Goal: Entertainment & Leisure: Consume media (video, audio)

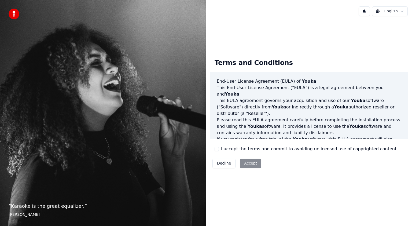
type button "on"
click at [218, 148] on button "on" at bounding box center [217, 149] width 4 height 4
click at [246, 160] on button "Accept" at bounding box center [250, 164] width 21 height 10
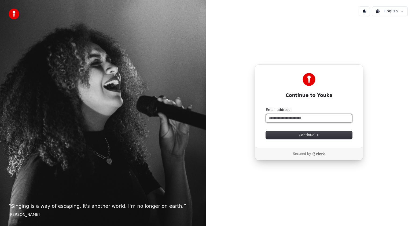
click at [269, 119] on input "Email address" at bounding box center [309, 118] width 86 height 8
click at [309, 135] on span "Continue" at bounding box center [309, 134] width 20 height 5
type input "**********"
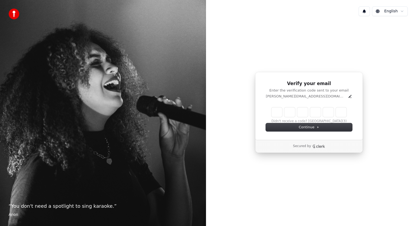
click at [278, 113] on input "Enter verification code" at bounding box center [308, 112] width 75 height 10
type input "******"
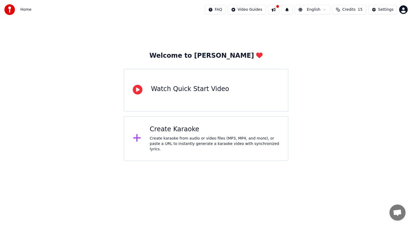
click at [176, 93] on div "Watch Quick Start Video" at bounding box center [190, 90] width 78 height 11
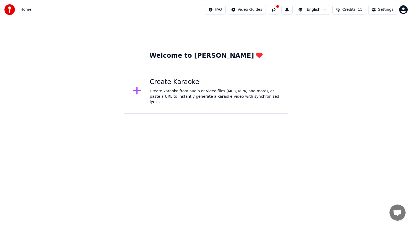
click at [174, 89] on div "Create Karaoke Create karaoke from audio or video files (MP3, MP4, and more), o…" at bounding box center [215, 91] width 130 height 27
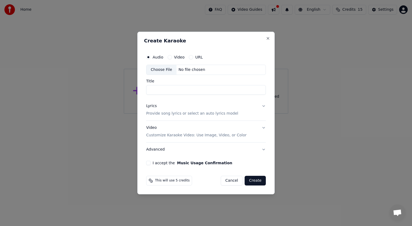
click at [182, 69] on div "No file chosen" at bounding box center [191, 69] width 31 height 5
type input "**********"
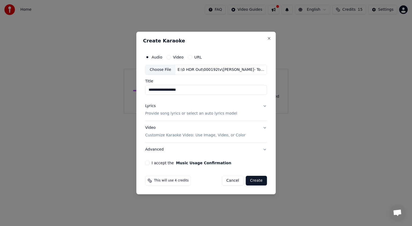
click at [264, 105] on button "Lyrics Provide song lyrics or select an auto lyrics model" at bounding box center [206, 109] width 122 height 21
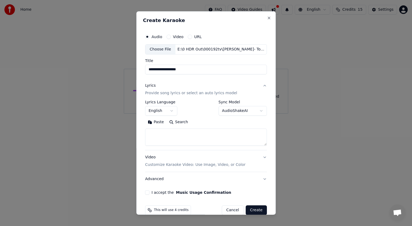
click at [175, 129] on textarea at bounding box center [206, 136] width 122 height 17
paste textarea "**********"
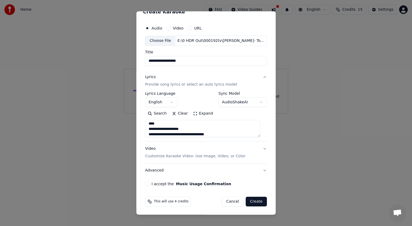
type textarea "**********"
click at [198, 155] on p "Customize Karaoke Video: Use Image, Video, or Color" at bounding box center [195, 155] width 100 height 5
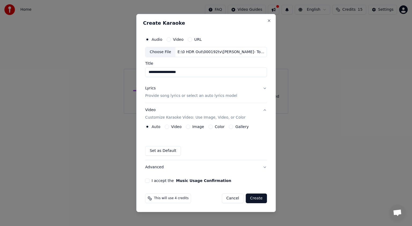
click at [209, 127] on button "Color" at bounding box center [210, 126] width 4 height 4
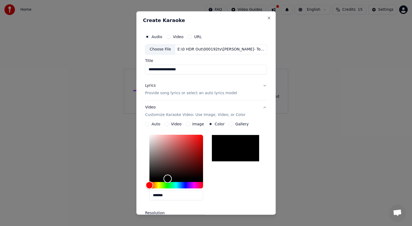
drag, startPoint x: 151, startPoint y: 175, endPoint x: 169, endPoint y: 189, distance: 22.9
click at [169, 189] on div "*******" at bounding box center [176, 169] width 54 height 68
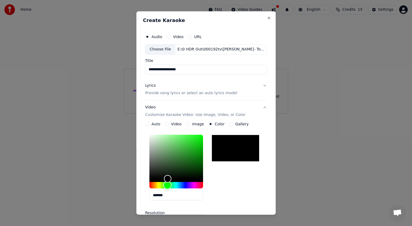
click at [168, 187] on div "Hue" at bounding box center [176, 185] width 54 height 6
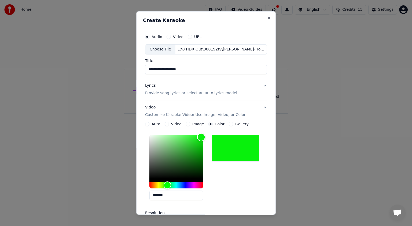
type input "*******"
drag, startPoint x: 169, startPoint y: 178, endPoint x: 203, endPoint y: 135, distance: 55.0
click at [203, 135] on div "Color" at bounding box center [202, 135] width 8 height 8
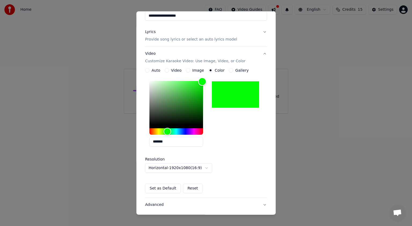
scroll to position [80, 0]
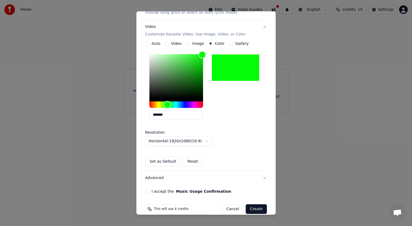
click at [164, 163] on button "Set as Default" at bounding box center [163, 162] width 36 height 10
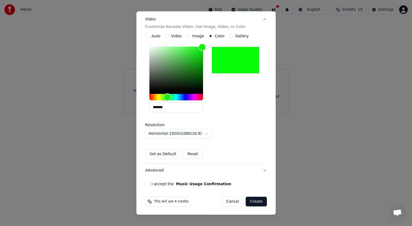
click at [149, 183] on button "I accept the Music Usage Confirmation" at bounding box center [147, 184] width 4 height 4
click at [252, 201] on button "Create" at bounding box center [256, 202] width 21 height 10
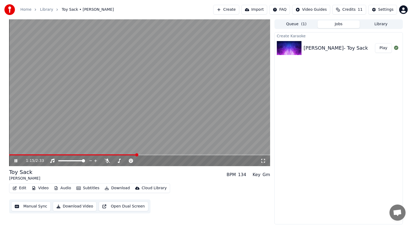
click at [14, 161] on icon at bounding box center [19, 161] width 13 height 4
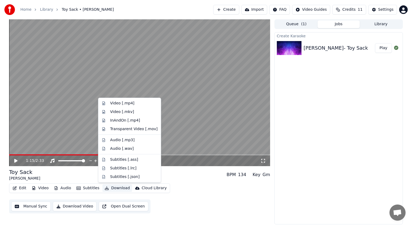
click at [115, 187] on button "Download" at bounding box center [117, 188] width 30 height 8
click at [121, 104] on div "Video [.mp4]" at bounding box center [122, 103] width 24 height 5
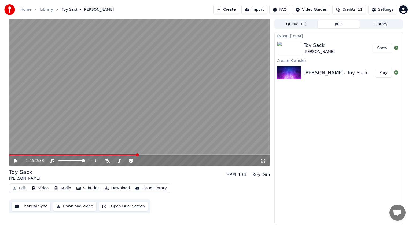
click at [380, 48] on button "Show" at bounding box center [382, 48] width 19 height 10
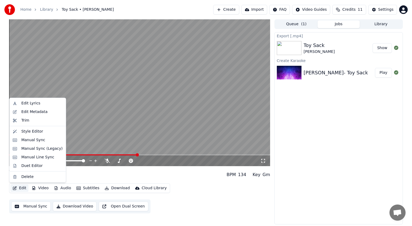
click at [22, 187] on button "Edit" at bounding box center [19, 188] width 18 height 8
click at [36, 132] on div "Style Editor" at bounding box center [32, 131] width 22 height 5
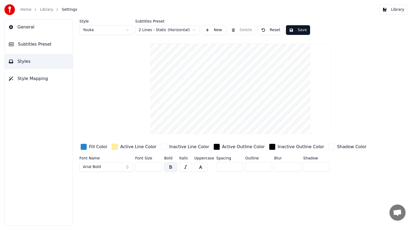
click at [92, 147] on div "Fill Color" at bounding box center [98, 146] width 18 height 6
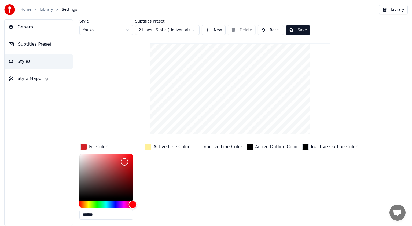
drag, startPoint x: 112, startPoint y: 204, endPoint x: 133, endPoint y: 208, distance: 21.6
click at [133, 208] on div "*******" at bounding box center [106, 188] width 54 height 68
type input "*******"
drag, startPoint x: 124, startPoint y: 161, endPoint x: 134, endPoint y: 155, distance: 11.5
click at [134, 155] on div "Color" at bounding box center [133, 156] width 8 height 8
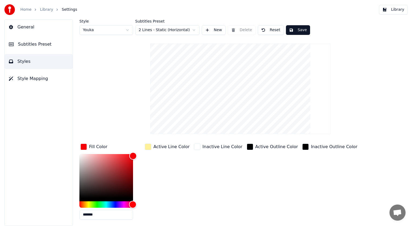
click at [302, 146] on div "button" at bounding box center [305, 146] width 6 height 6
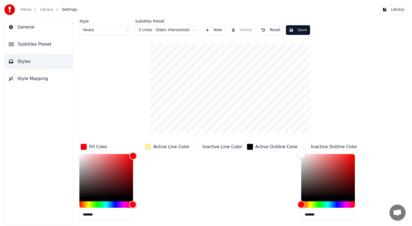
drag, startPoint x: 286, startPoint y: 197, endPoint x: 285, endPoint y: 150, distance: 46.4
click at [297, 150] on div "Color" at bounding box center [301, 154] width 8 height 8
drag, startPoint x: 286, startPoint y: 156, endPoint x: 283, endPoint y: 202, distance: 46.2
click at [283, 202] on div "Fill Color ******* Active Line Color Inactive Line Color Active Outline Color I…" at bounding box center [223, 188] width 288 height 93
type input "*******"
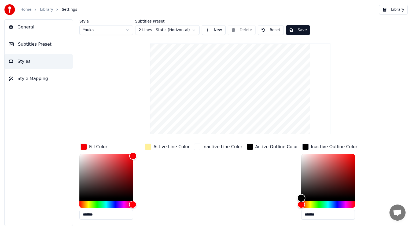
drag, startPoint x: 286, startPoint y: 197, endPoint x: 286, endPoint y: 200, distance: 3.0
click at [297, 200] on div "Color" at bounding box center [301, 198] width 8 height 8
click at [295, 31] on button "Save" at bounding box center [298, 30] width 24 height 10
click at [48, 44] on button "Subtitles Preset" at bounding box center [39, 44] width 68 height 15
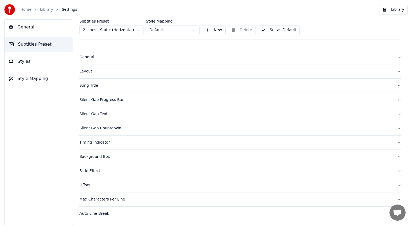
click at [396, 10] on button "Library" at bounding box center [393, 10] width 29 height 10
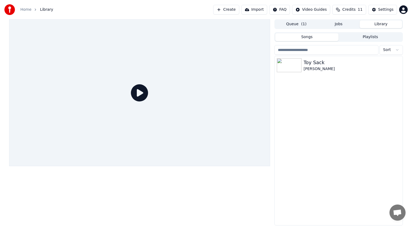
click at [136, 91] on icon at bounding box center [139, 92] width 17 height 17
click at [304, 63] on div "Toy Sack" at bounding box center [349, 63] width 91 height 8
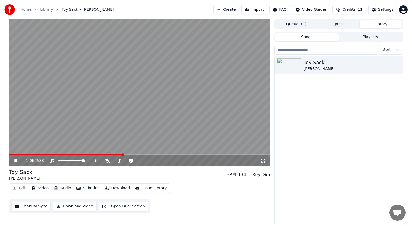
click at [15, 160] on icon at bounding box center [15, 160] width 3 height 3
click at [70, 205] on button "Download Video" at bounding box center [75, 206] width 44 height 10
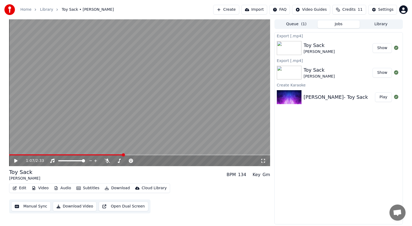
click at [377, 47] on button "Show" at bounding box center [382, 48] width 19 height 10
